Goal: Information Seeking & Learning: Check status

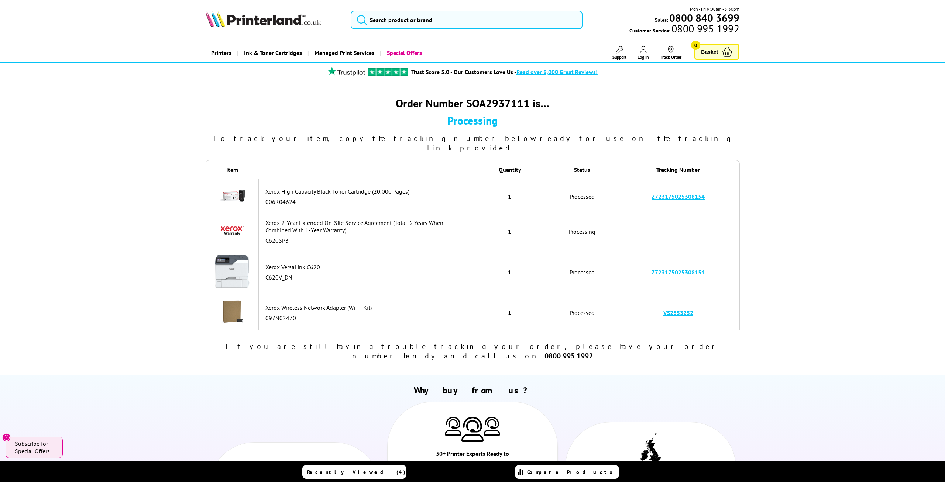
click at [712, 188] on td "Z723175025308154" at bounding box center [678, 196] width 123 height 35
click at [711, 188] on td "Z723175025308154" at bounding box center [678, 196] width 123 height 35
copy link "Z723175025308154"
click at [715, 309] on td "VS2353252" at bounding box center [678, 313] width 123 height 35
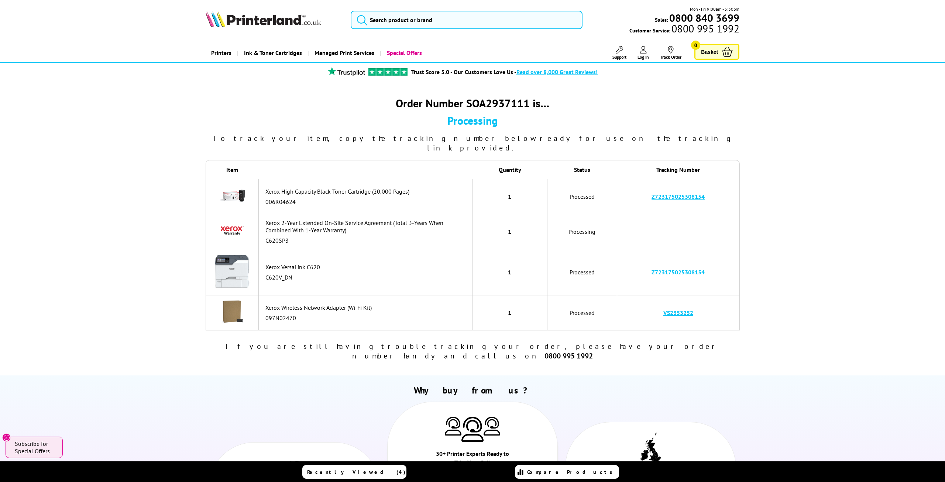
click at [714, 309] on td "VS2353252" at bounding box center [678, 313] width 123 height 35
copy link "VS2353252"
click at [722, 261] on td "Z723175025308154" at bounding box center [678, 273] width 123 height 46
copy link "Z723175025308154"
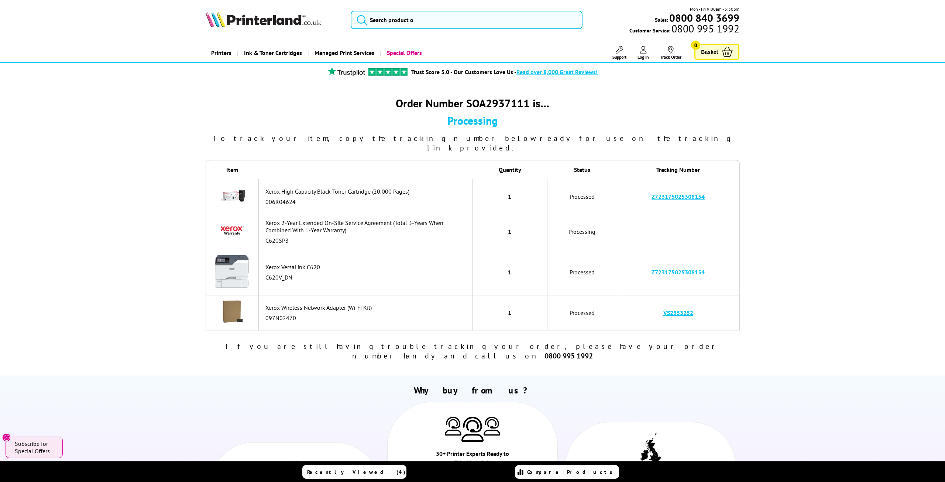
click at [716, 307] on td "VS2353252" at bounding box center [678, 313] width 123 height 35
copy td "VS2353252"
click at [755, 205] on div "Order Number SOA2937111 is… Processing To track your item, copy the tracking nu…" at bounding box center [472, 229] width 591 height 280
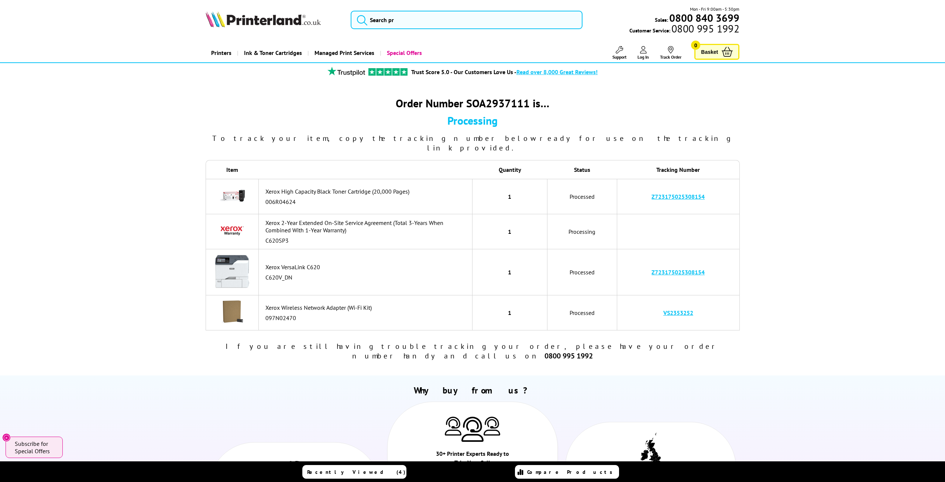
click at [656, 269] on link "Z723175025308154" at bounding box center [677, 272] width 53 height 7
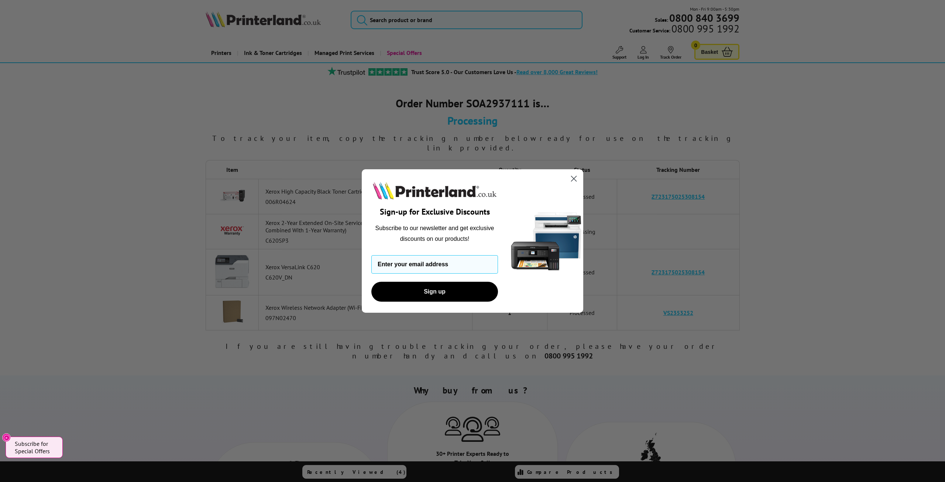
click at [569, 179] on circle "Close dialog" at bounding box center [574, 179] width 12 height 12
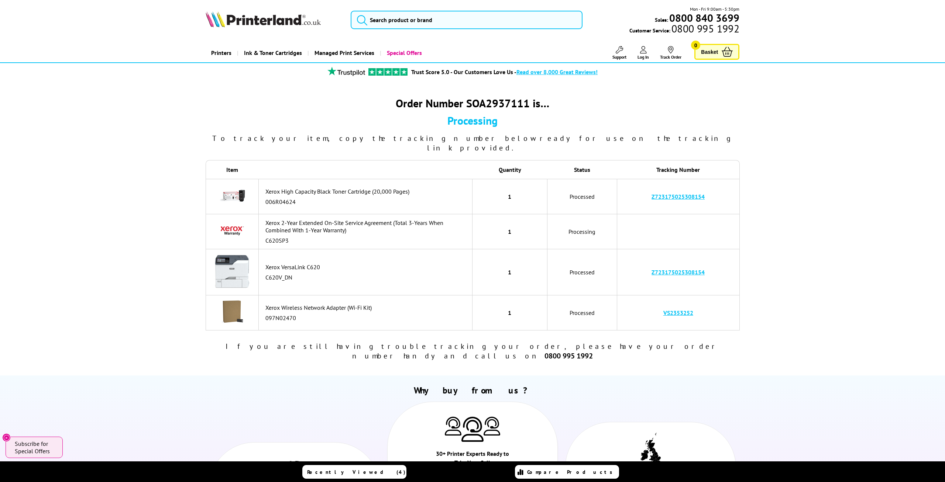
click at [711, 186] on td "Z723175025308154" at bounding box center [678, 196] width 123 height 35
copy link "Z723175025308154"
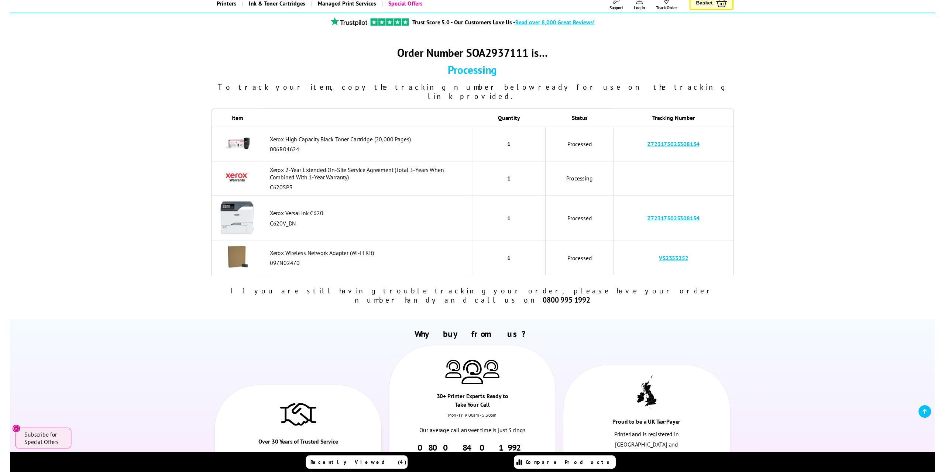
scroll to position [77, 0]
